Goal: Information Seeking & Learning: Understand process/instructions

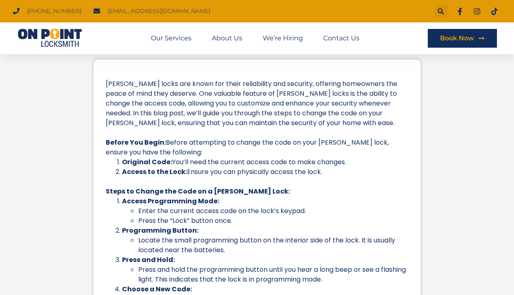
scroll to position [195, 0]
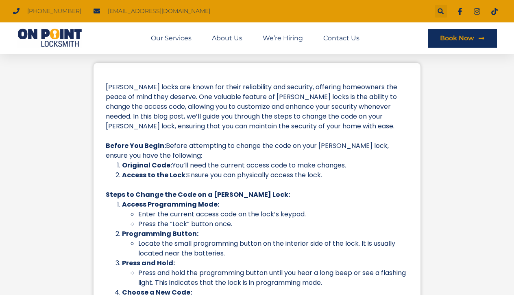
click at [378, 238] on li "Locate the small programming button on the interior side of the lock. It is usu…" at bounding box center [273, 248] width 270 height 20
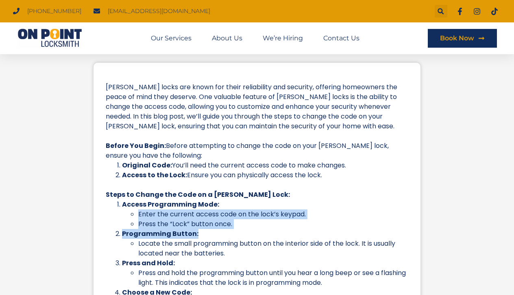
drag, startPoint x: 399, startPoint y: 229, endPoint x: 404, endPoint y: 206, distance: 22.9
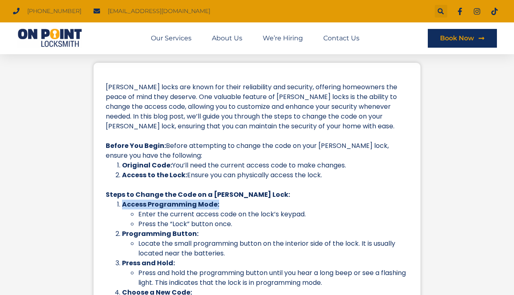
drag, startPoint x: 404, startPoint y: 206, endPoint x: 404, endPoint y: 190, distance: 16.7
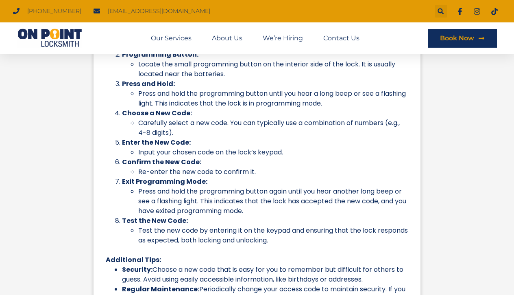
scroll to position [375, 0]
drag, startPoint x: 405, startPoint y: 235, endPoint x: 404, endPoint y: 205, distance: 29.7
click at [404, 205] on ol "Access Programming Mode: Enter the current access code on the lock’s keypad. Pr…" at bounding box center [257, 132] width 303 height 225
click at [413, 208] on div "[PERSON_NAME] locks are known for their reliability and security, offering home…" at bounding box center [257, 148] width 327 height 530
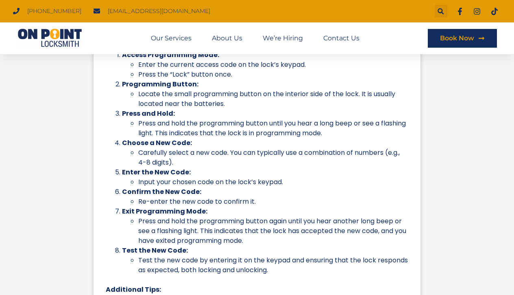
scroll to position [342, 0]
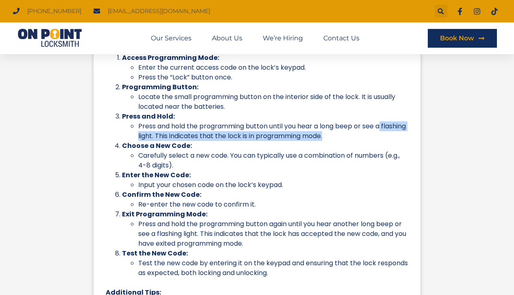
drag, startPoint x: 416, startPoint y: 129, endPoint x: 416, endPoint y: 139, distance: 9.8
click at [416, 139] on div "[PERSON_NAME] locks are known for their reliability and security, offering home…" at bounding box center [257, 181] width 327 height 530
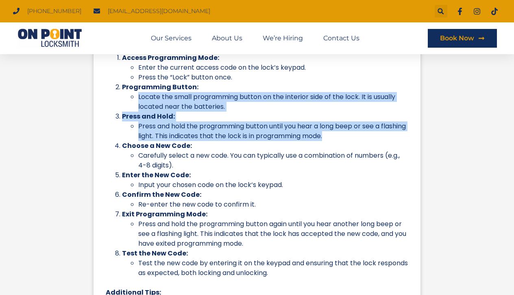
drag, startPoint x: 415, startPoint y: 121, endPoint x: 415, endPoint y: 92, distance: 29.3
click at [415, 92] on div "[PERSON_NAME] locks are known for their reliability and security, offering home…" at bounding box center [257, 181] width 327 height 530
click at [452, 88] on div "[PERSON_NAME] locks are known for their reliability and security, offering home…" at bounding box center [257, 181] width 490 height 530
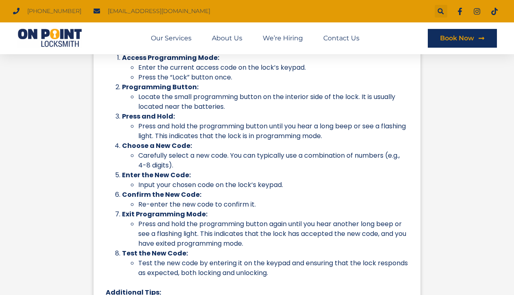
drag, startPoint x: 399, startPoint y: 76, endPoint x: 406, endPoint y: 78, distance: 6.8
click at [406, 78] on li "Press the “Lock” button once." at bounding box center [273, 77] width 270 height 10
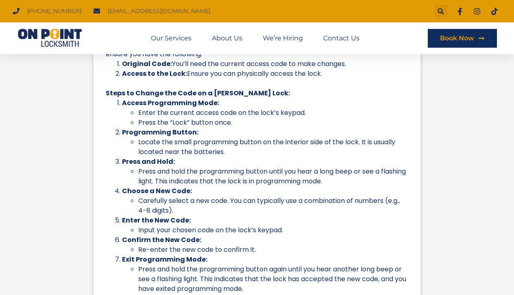
scroll to position [301, 0]
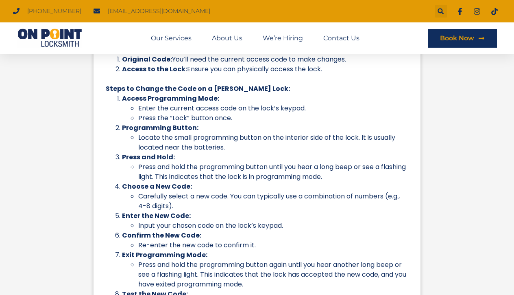
click at [402, 121] on li "Press the “Lock” button once." at bounding box center [273, 118] width 270 height 10
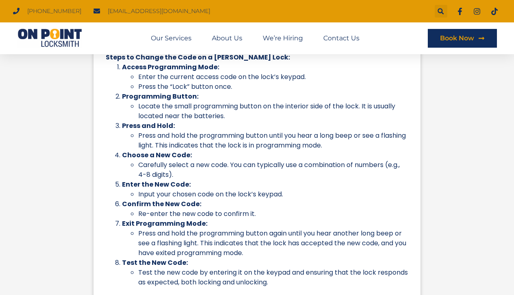
scroll to position [332, 0]
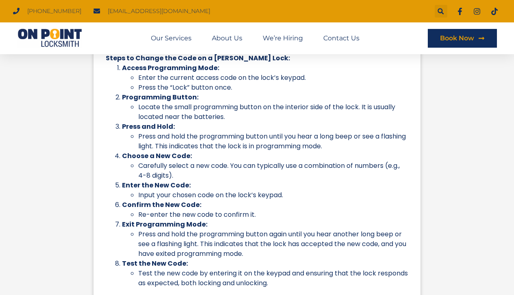
click at [413, 94] on div "[PERSON_NAME] locks are known for their reliability and security, offering home…" at bounding box center [257, 191] width 327 height 530
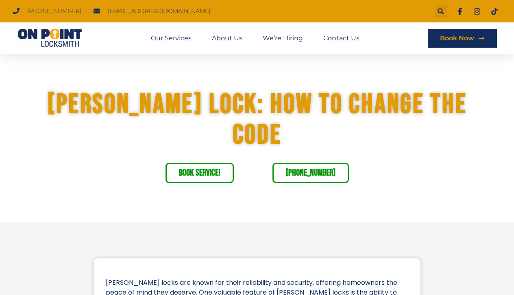
scroll to position [0, 0]
